Goal: Task Accomplishment & Management: Use online tool/utility

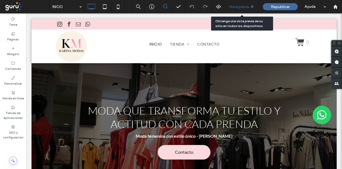
click at [232, 9] on span "Vista previa" at bounding box center [239, 7] width 20 height 5
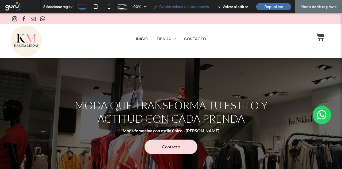
click at [179, 9] on span "Copiar enlace de vista previa" at bounding box center [184, 7] width 50 height 5
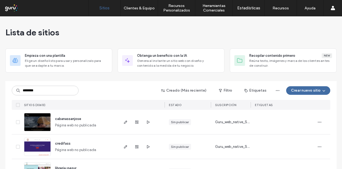
type input "********"
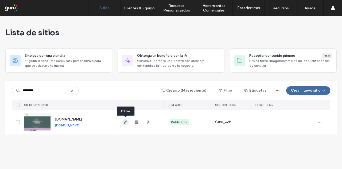
click at [127, 123] on icon "button" at bounding box center [125, 122] width 4 height 4
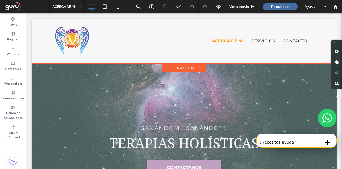
drag, startPoint x: 154, startPoint y: 134, endPoint x: 165, endPoint y: 42, distance: 92.0
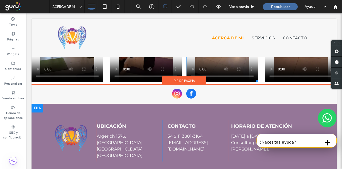
scroll to position [1055, 0]
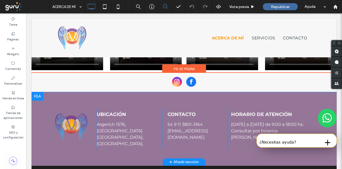
drag, startPoint x: 187, startPoint y: 126, endPoint x: 188, endPoint y: 88, distance: 38.0
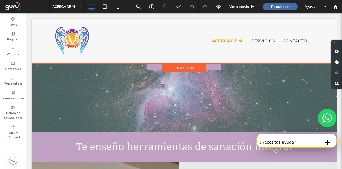
scroll to position [0, 0]
